Goal: Check status

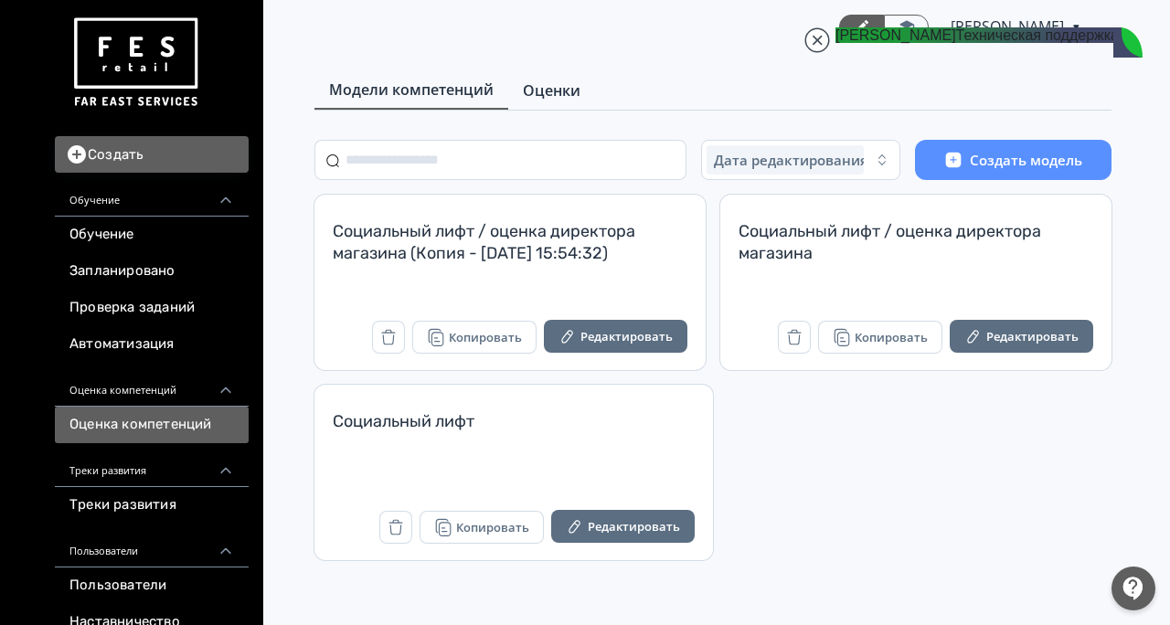
click at [536, 95] on span "Оценки" at bounding box center [552, 91] width 58 height 22
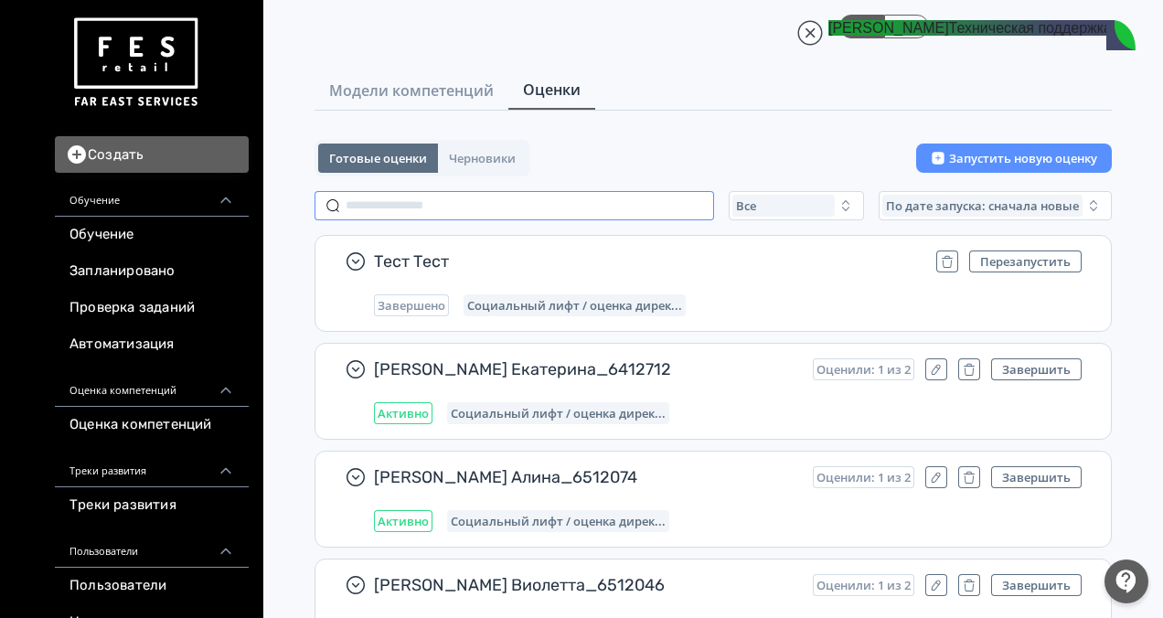
click at [447, 210] on input "text" at bounding box center [513, 205] width 399 height 29
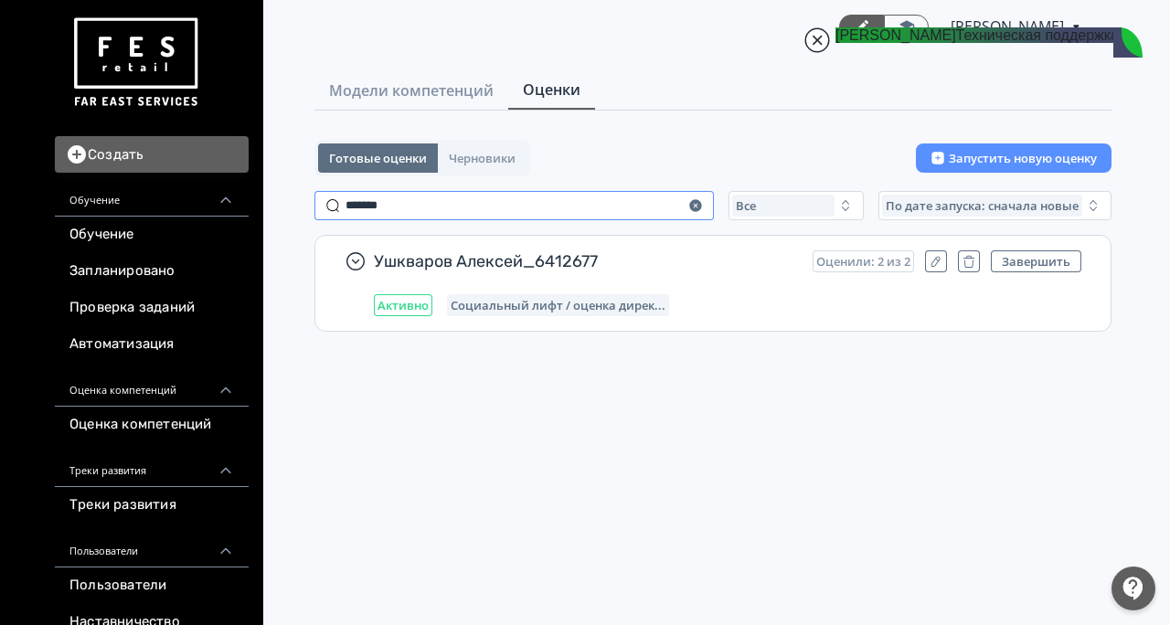
type input "*******"
click at [823, 35] on jdiv at bounding box center [817, 40] width 26 height 26
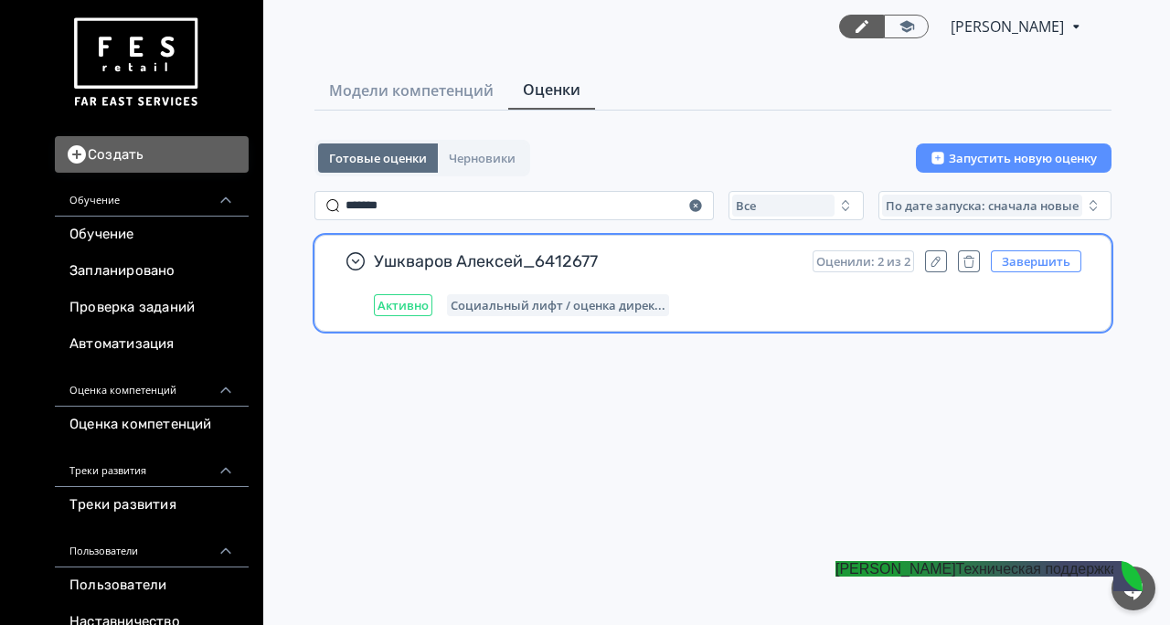
click at [1034, 264] on button "Завершить" at bounding box center [1036, 261] width 90 height 22
click at [766, 283] on div "Ушкваров Алексей_6412677 Перезапустить Завершено Социальный лифт / оценка дирек…" at bounding box center [728, 283] width 708 height 66
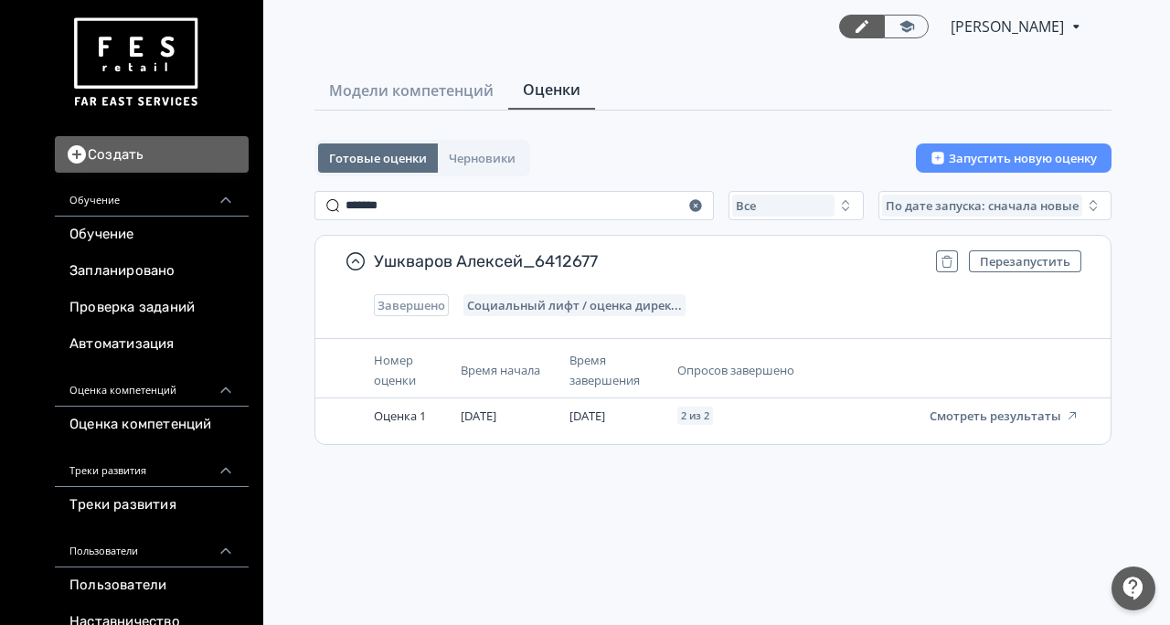
click at [1149, 592] on div at bounding box center [1134, 589] width 44 height 44
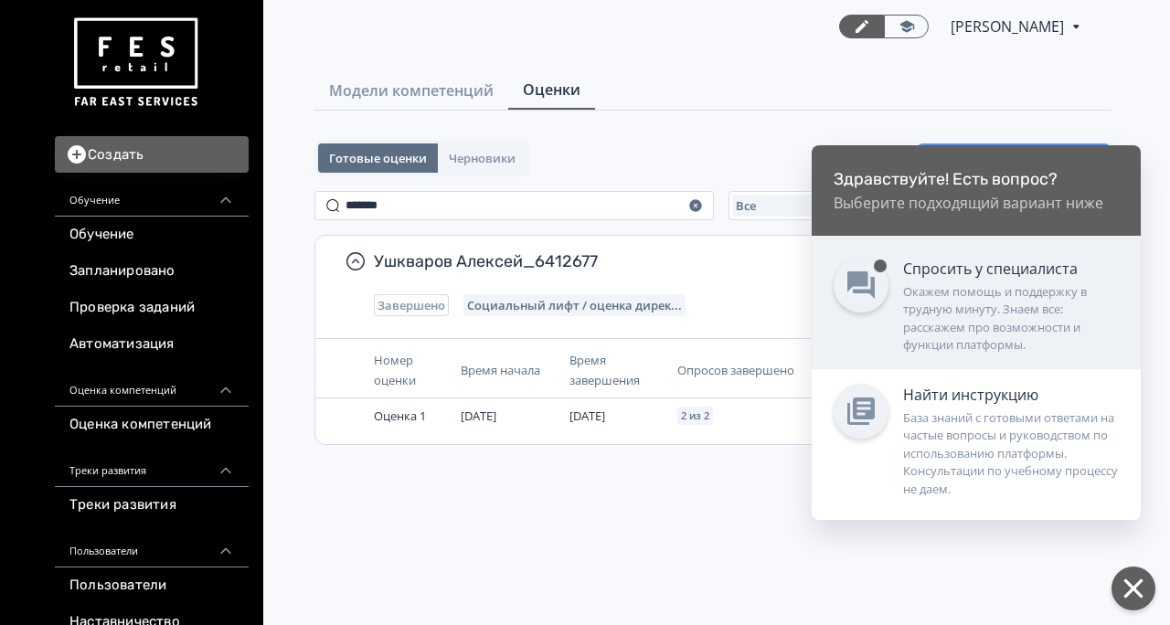
click at [993, 311] on div "Окажем помощь и поддержку в трудную минуту. Знаем все: расскажем про возможност…" at bounding box center [1011, 318] width 216 height 71
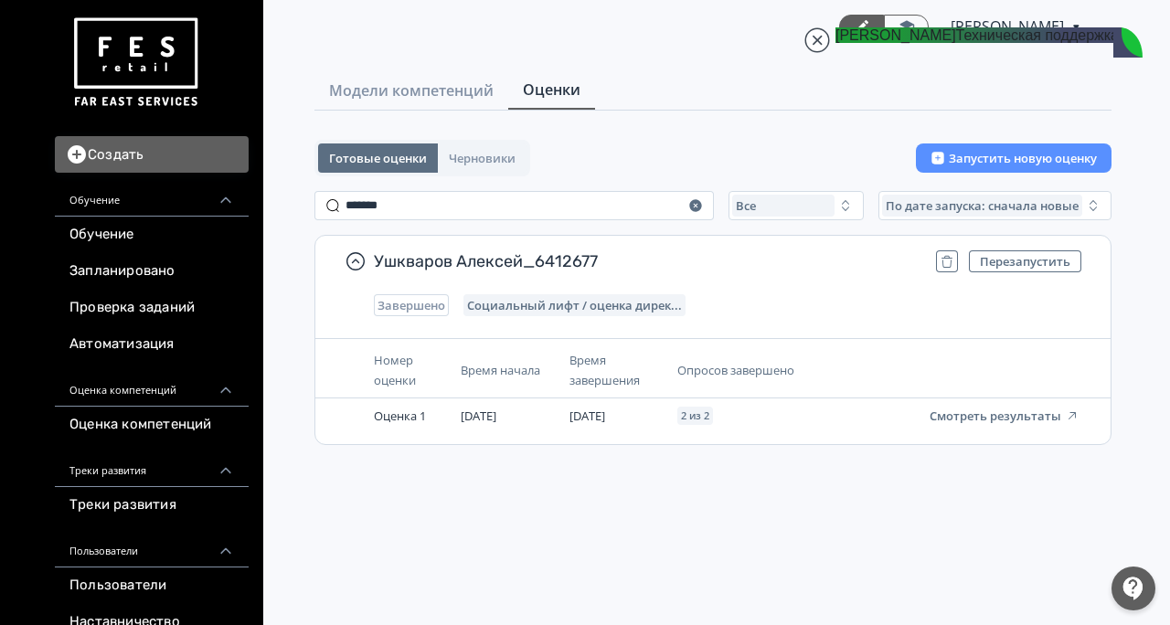
scroll to position [37461, 0]
drag, startPoint x: 941, startPoint y: 266, endPoint x: 1067, endPoint y: 377, distance: 167.8
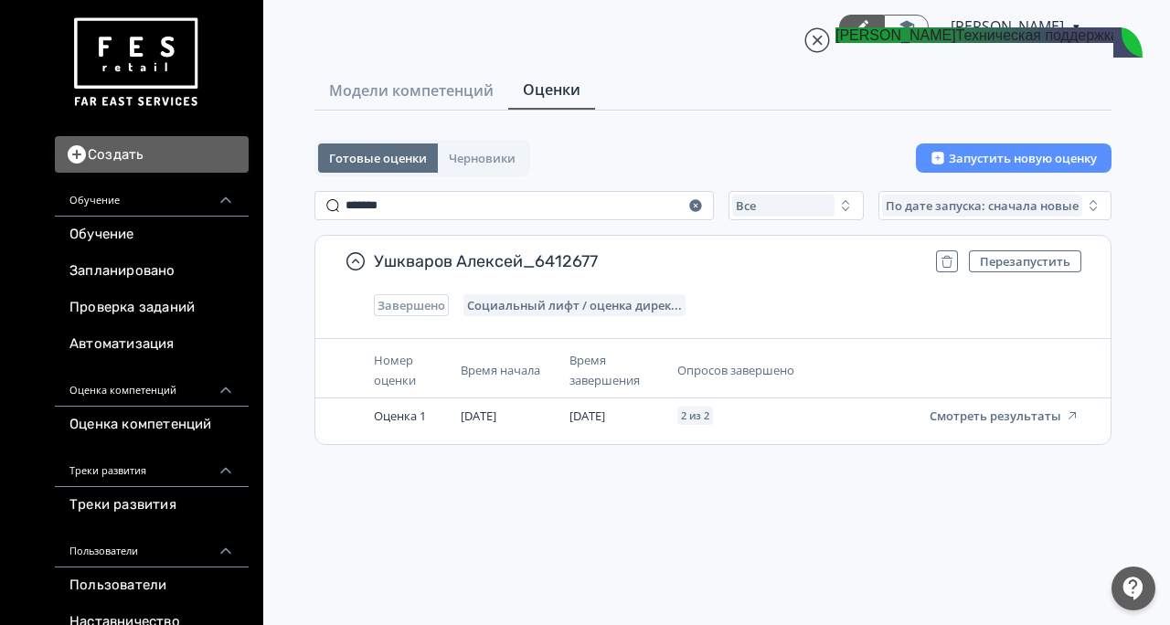
drag, startPoint x: 940, startPoint y: 213, endPoint x: 1035, endPoint y: 294, distance: 125.1
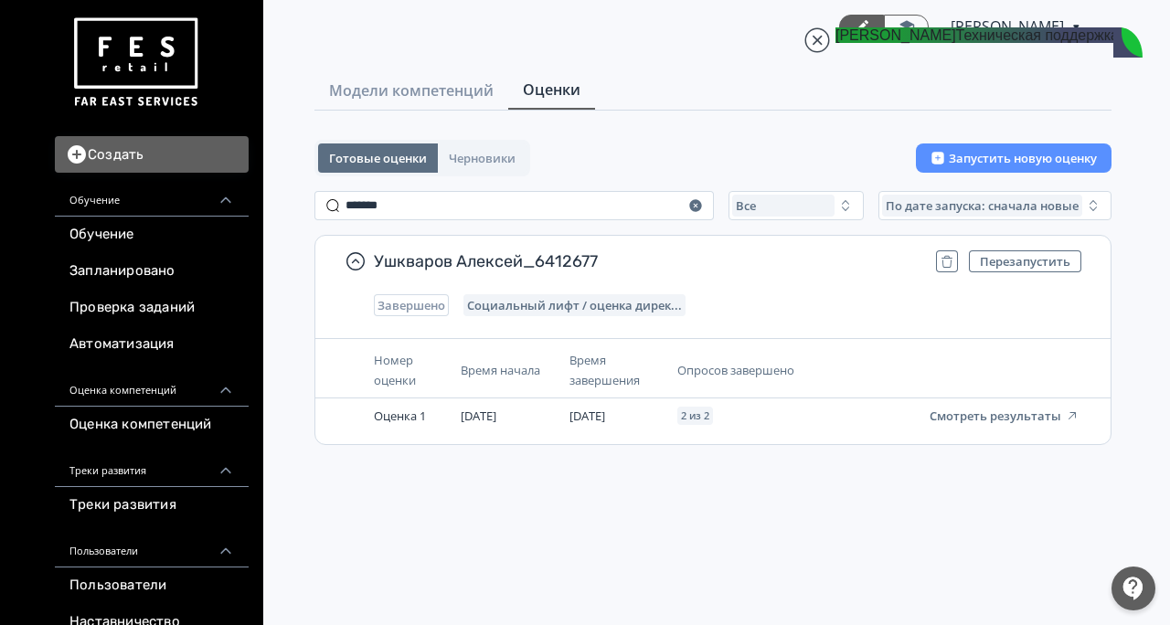
click at [705, 141] on div "Готовые оценки Черновики Запустить новую оценку" at bounding box center [712, 158] width 797 height 37
click at [815, 45] on jdiv at bounding box center [817, 40] width 26 height 26
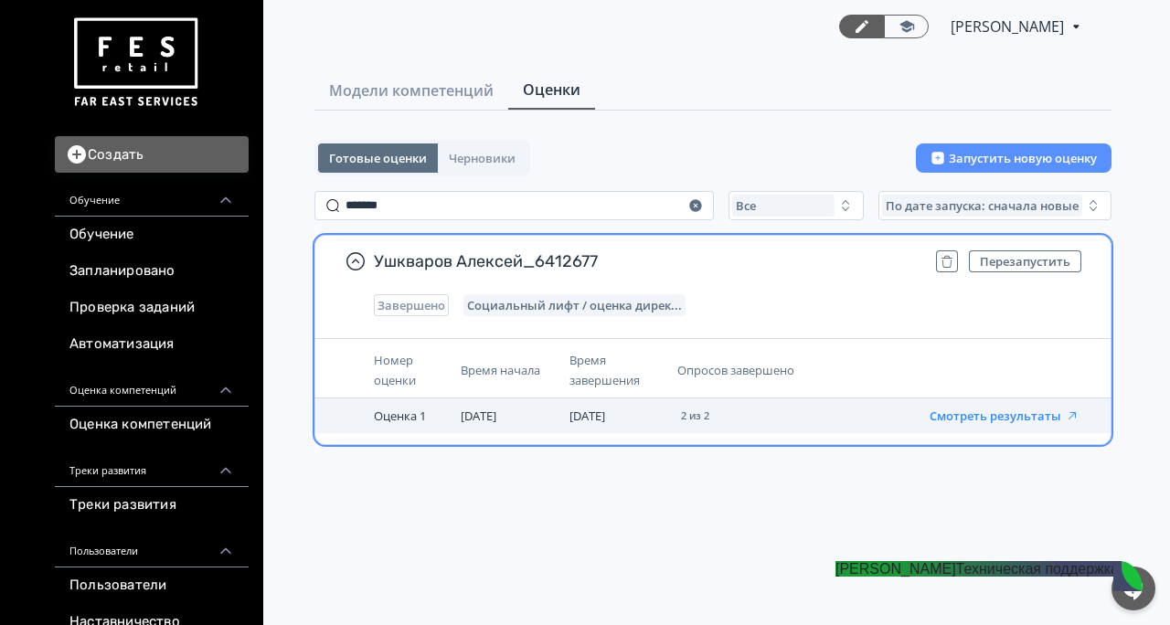
click at [1020, 422] on button "Смотреть результаты" at bounding box center [1005, 416] width 150 height 15
